Goal: Information Seeking & Learning: Learn about a topic

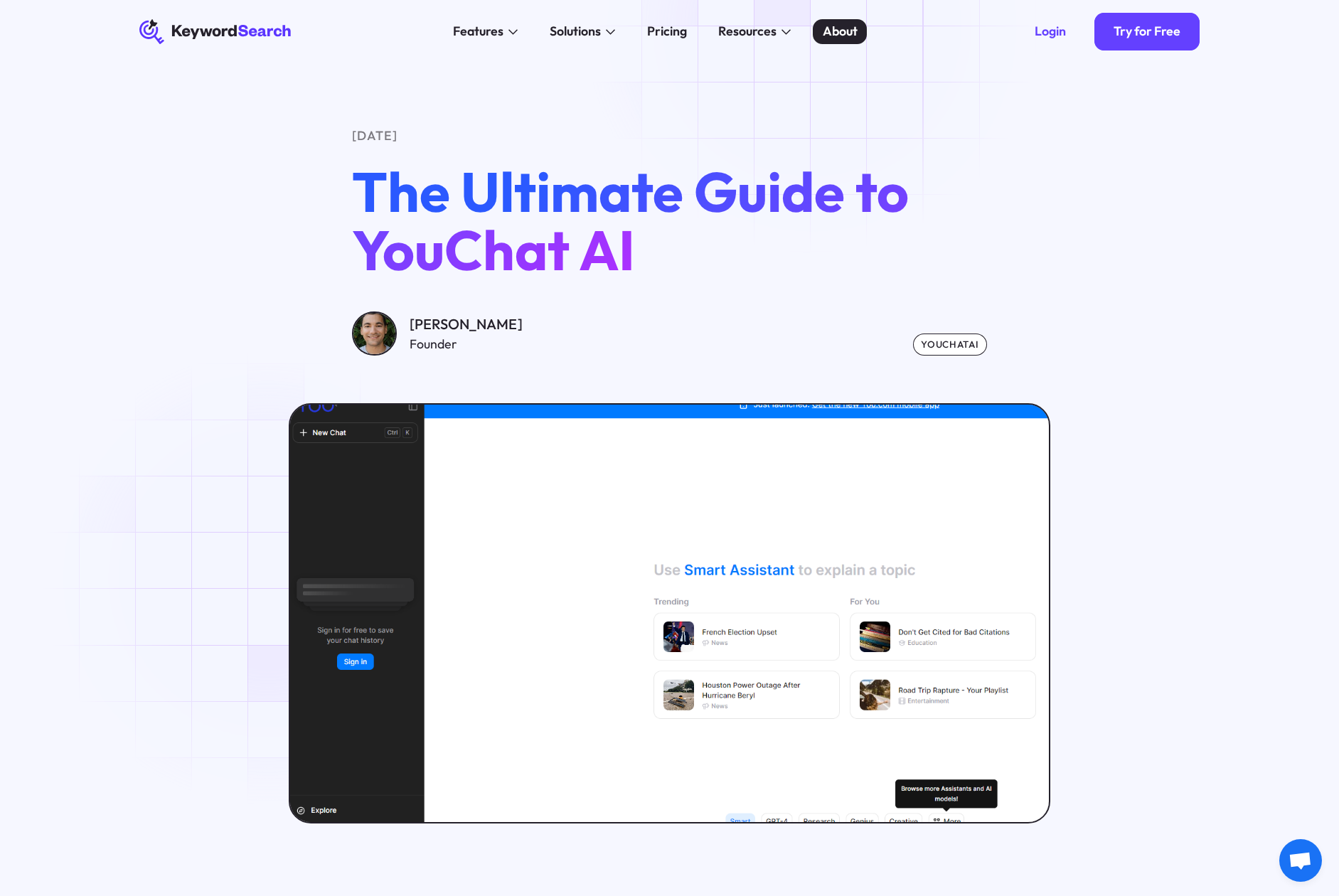
click at [818, 27] on link "About" at bounding box center [840, 32] width 54 height 26
